Goal: Find contact information: Find contact information

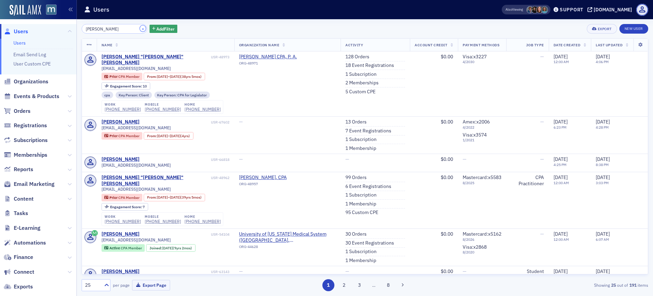
click at [140, 27] on button "×" at bounding box center [143, 28] width 6 height 6
click at [117, 30] on input "search" at bounding box center [114, 29] width 65 height 10
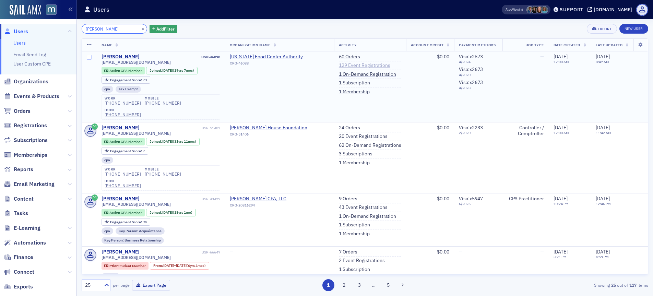
type input "[PERSON_NAME]"
click at [339, 66] on link "129 Event Registrations" at bounding box center [364, 65] width 51 height 6
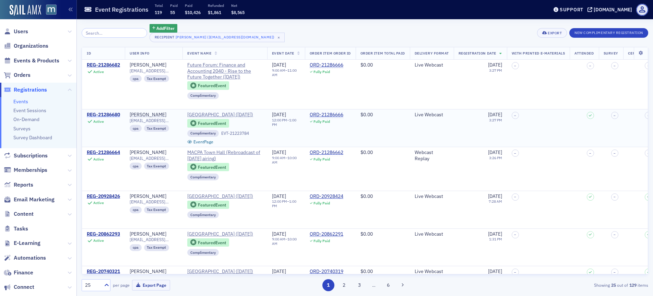
click at [101, 114] on div "REG-21286680" at bounding box center [103, 115] width 33 height 6
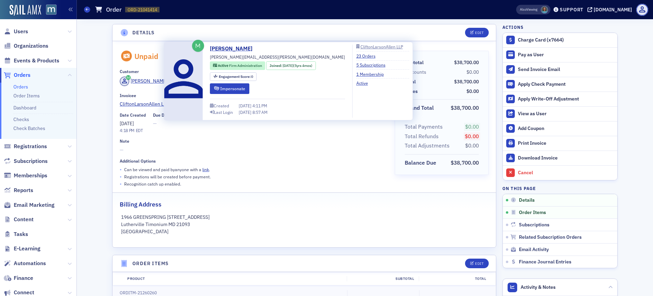
click at [228, 58] on span "gina.hammersla@claconnect.com" at bounding box center [277, 57] width 135 height 6
copy div "gina.hammersla@claconnect.com"
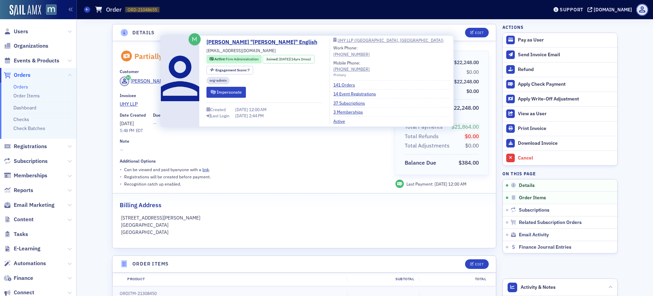
click at [351, 56] on div "(443) 332-5566" at bounding box center [351, 54] width 36 height 6
